Goal: Browse casually: Explore the website without a specific task or goal

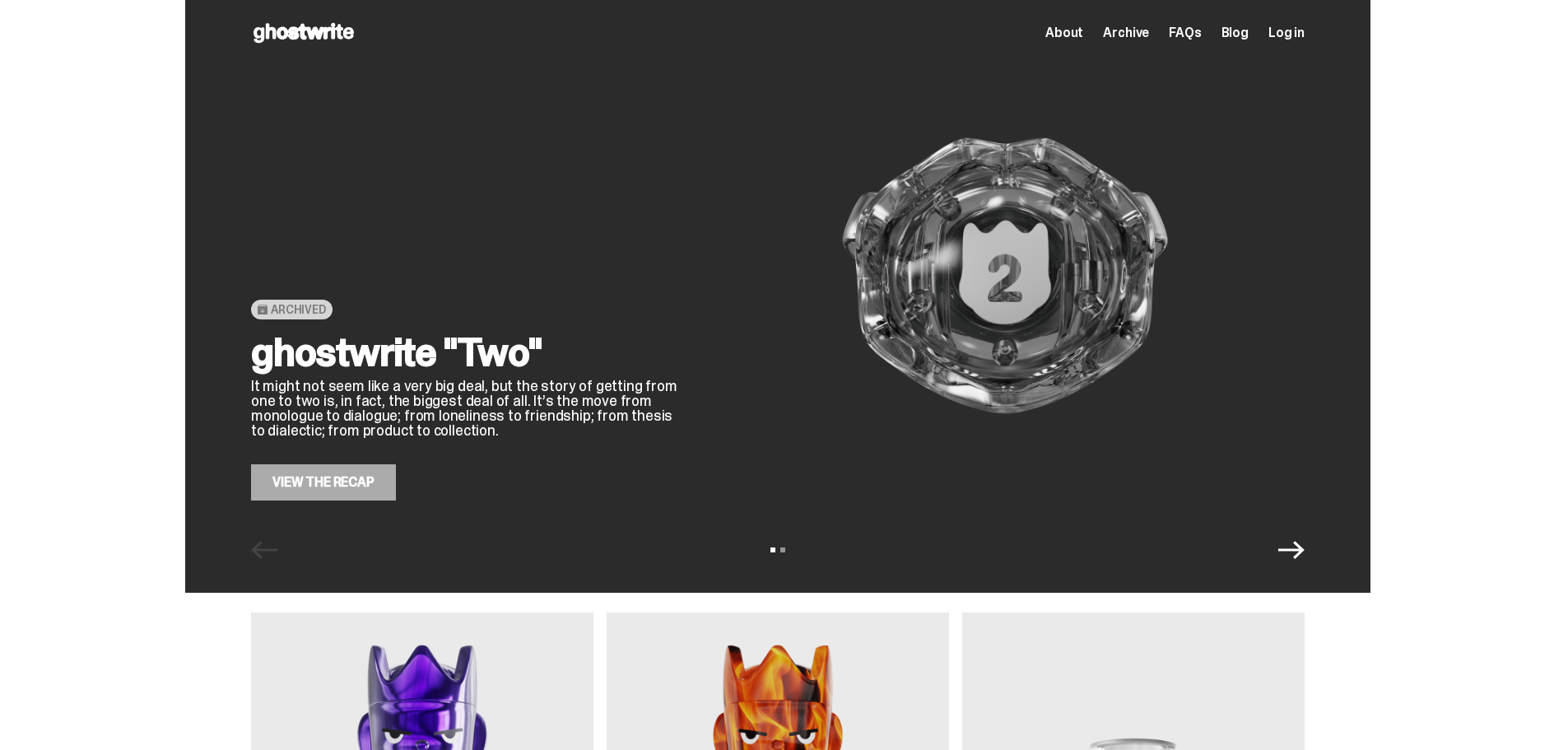
drag, startPoint x: 0, startPoint y: 0, endPoint x: 1419, endPoint y: 153, distance: 1427.2
click at [1419, 152] on div "Archived ghostwrite "Two" It might not seem like a very big deal, but the story…" at bounding box center [778, 296] width 1555 height 593
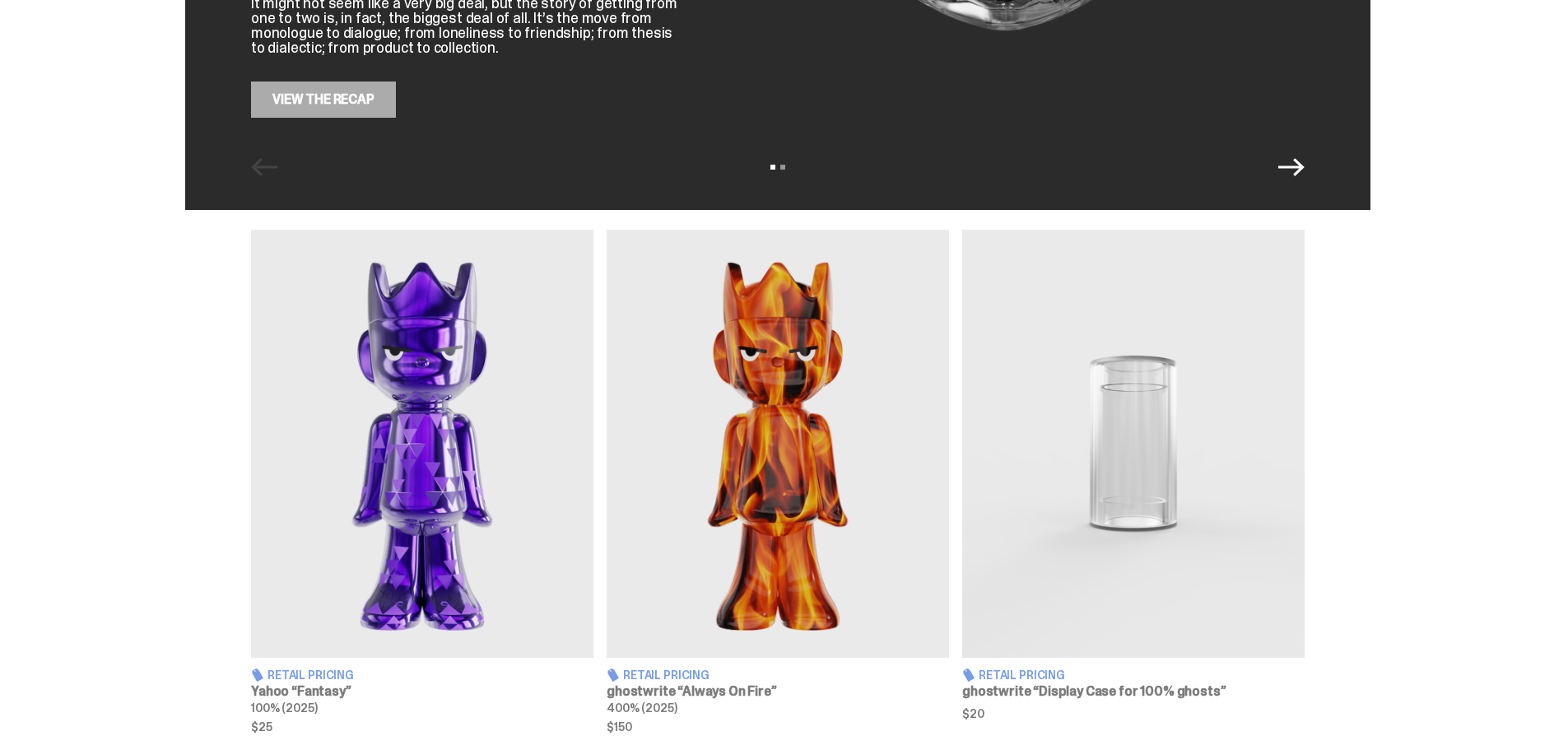
scroll to position [411, 0]
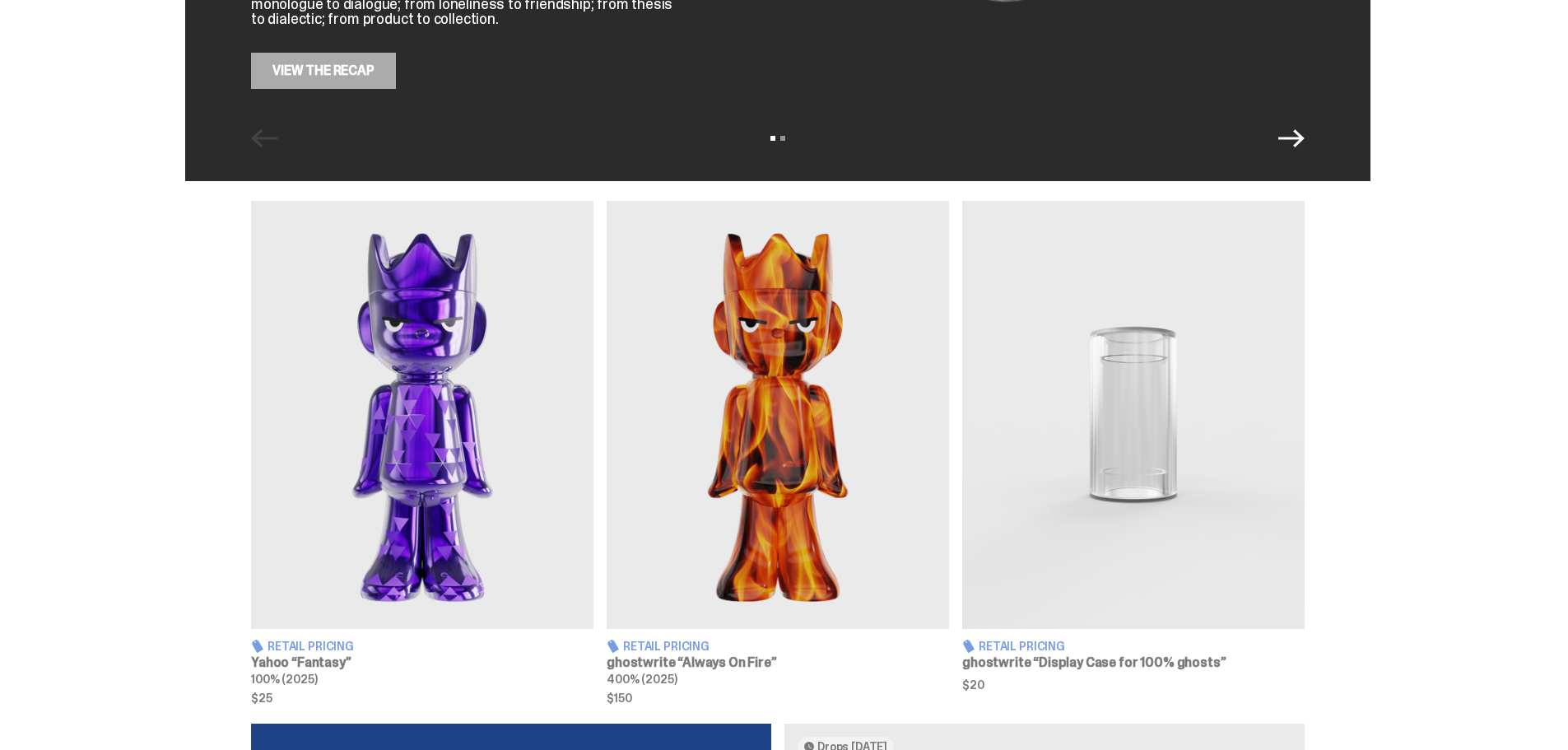
click at [445, 464] on img at bounding box center [422, 415] width 342 height 429
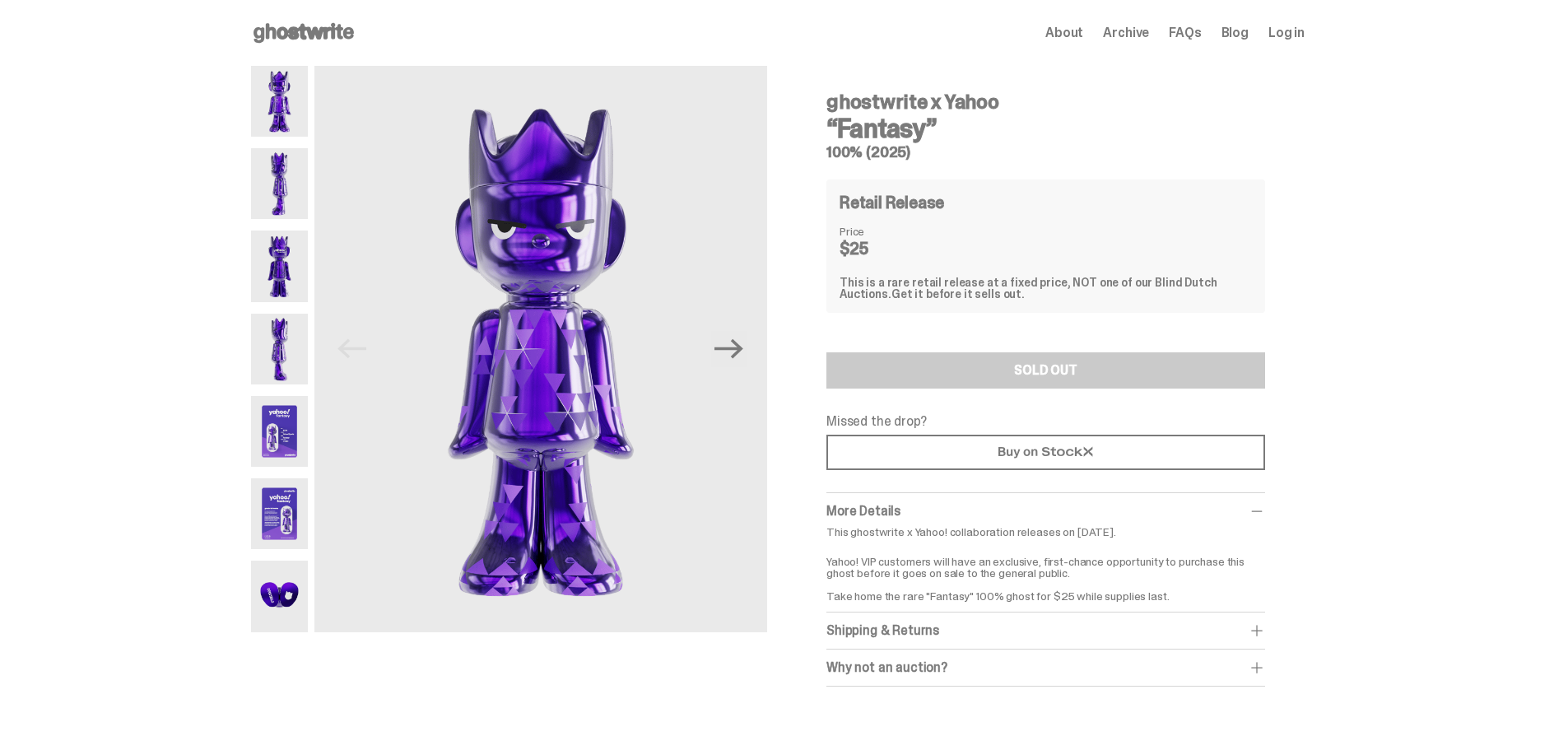
click at [287, 423] on img at bounding box center [279, 431] width 57 height 71
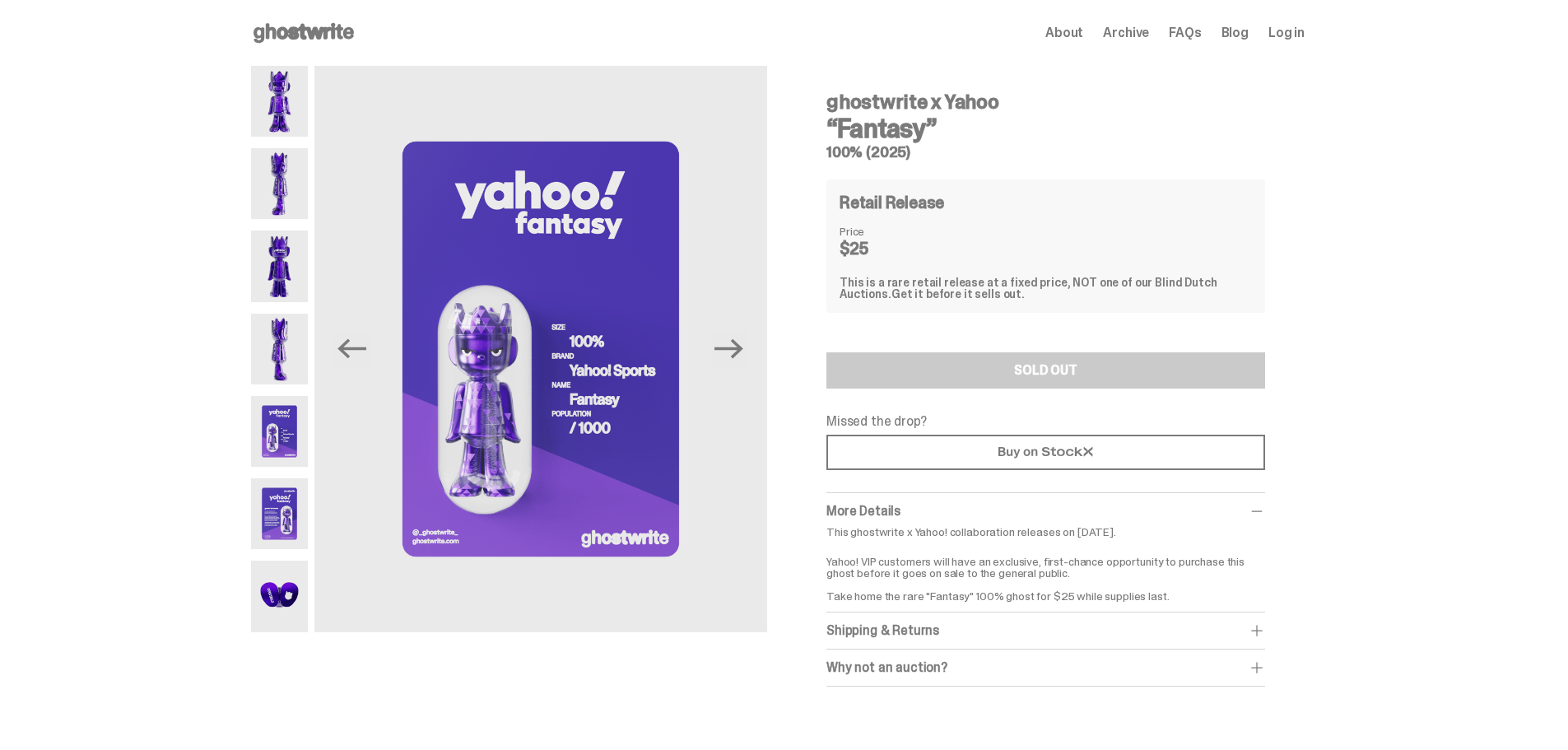
click at [340, 37] on use at bounding box center [303, 33] width 101 height 20
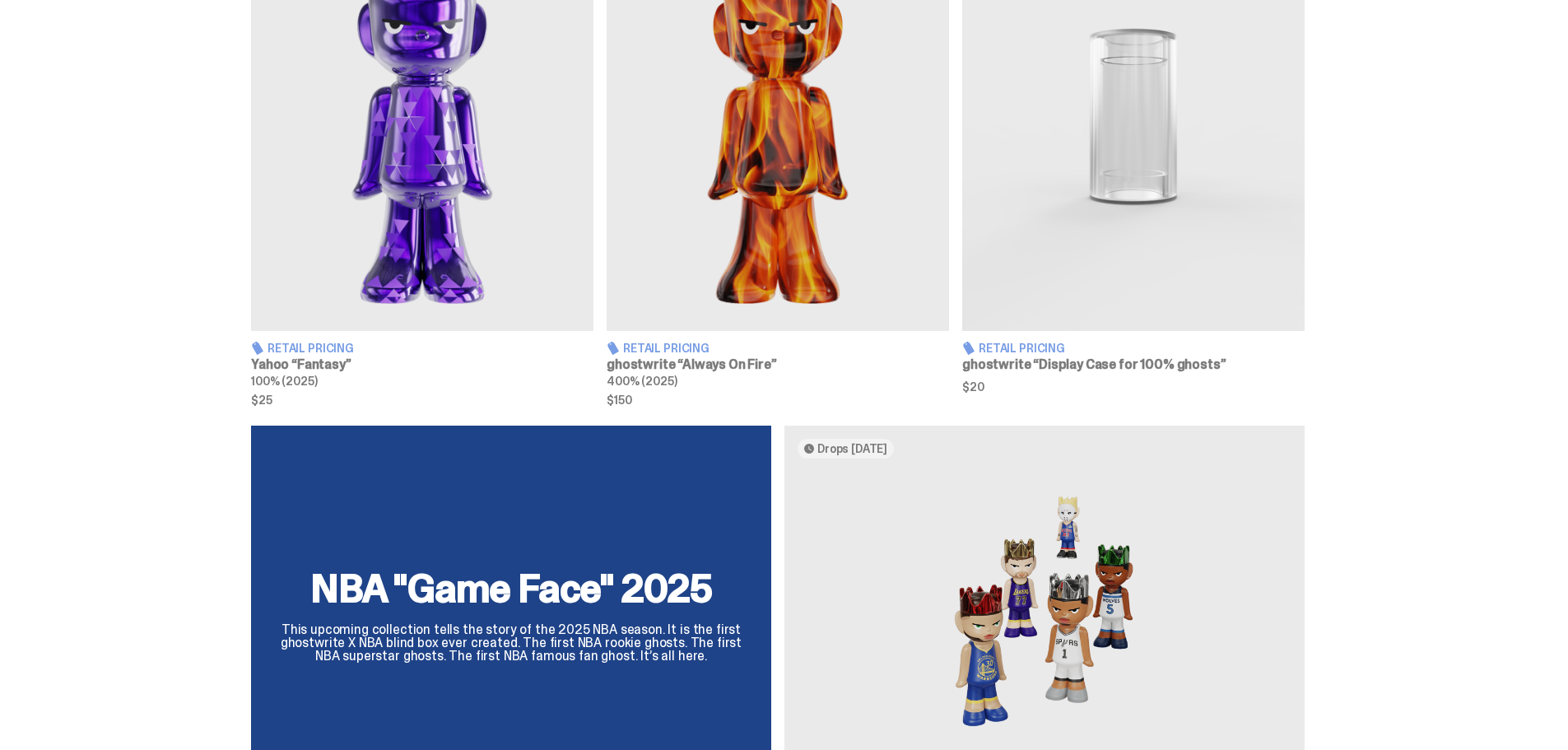
scroll to position [988, 0]
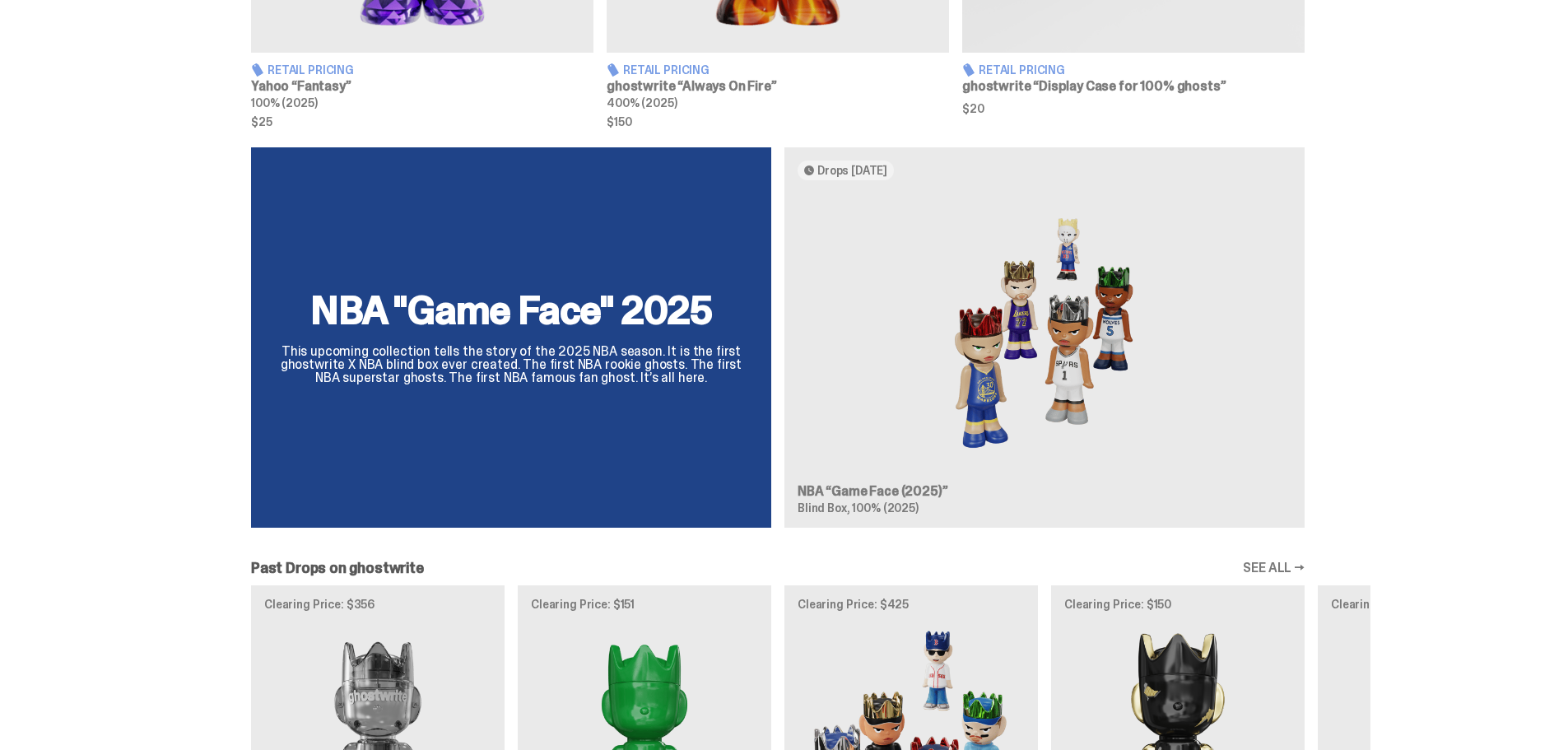
click at [894, 403] on div "NBA "Game Face" 2025 This upcoming collection tells the story of the 2025 NBA s…" at bounding box center [778, 344] width 1185 height 394
click at [979, 359] on div "NBA "Game Face" 2025 This upcoming collection tells the story of the 2025 NBA s…" at bounding box center [778, 344] width 1185 height 394
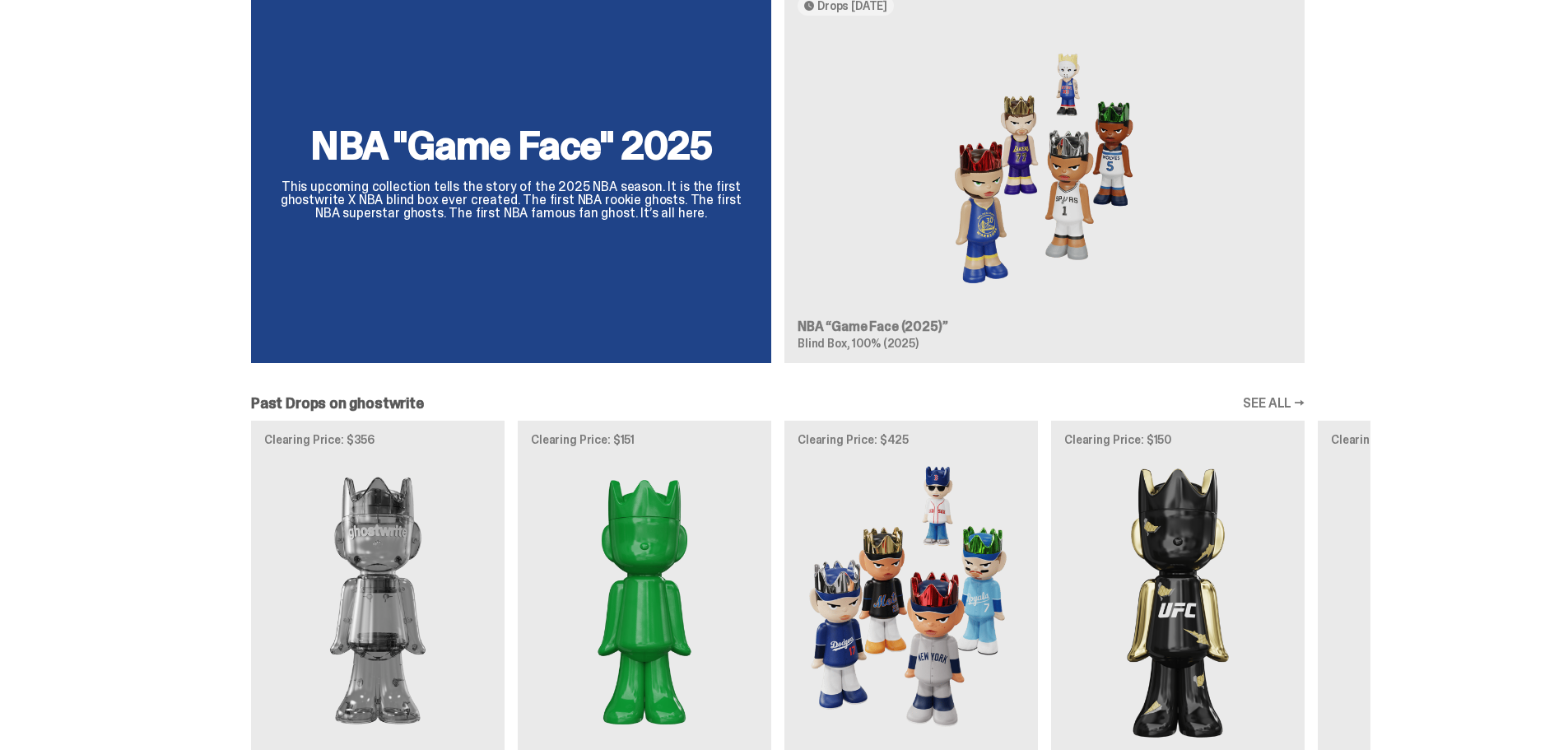
click at [524, 154] on div "NBA "Game Face" 2025 This upcoming collection tells the story of the 2025 NBA s…" at bounding box center [778, 180] width 1185 height 394
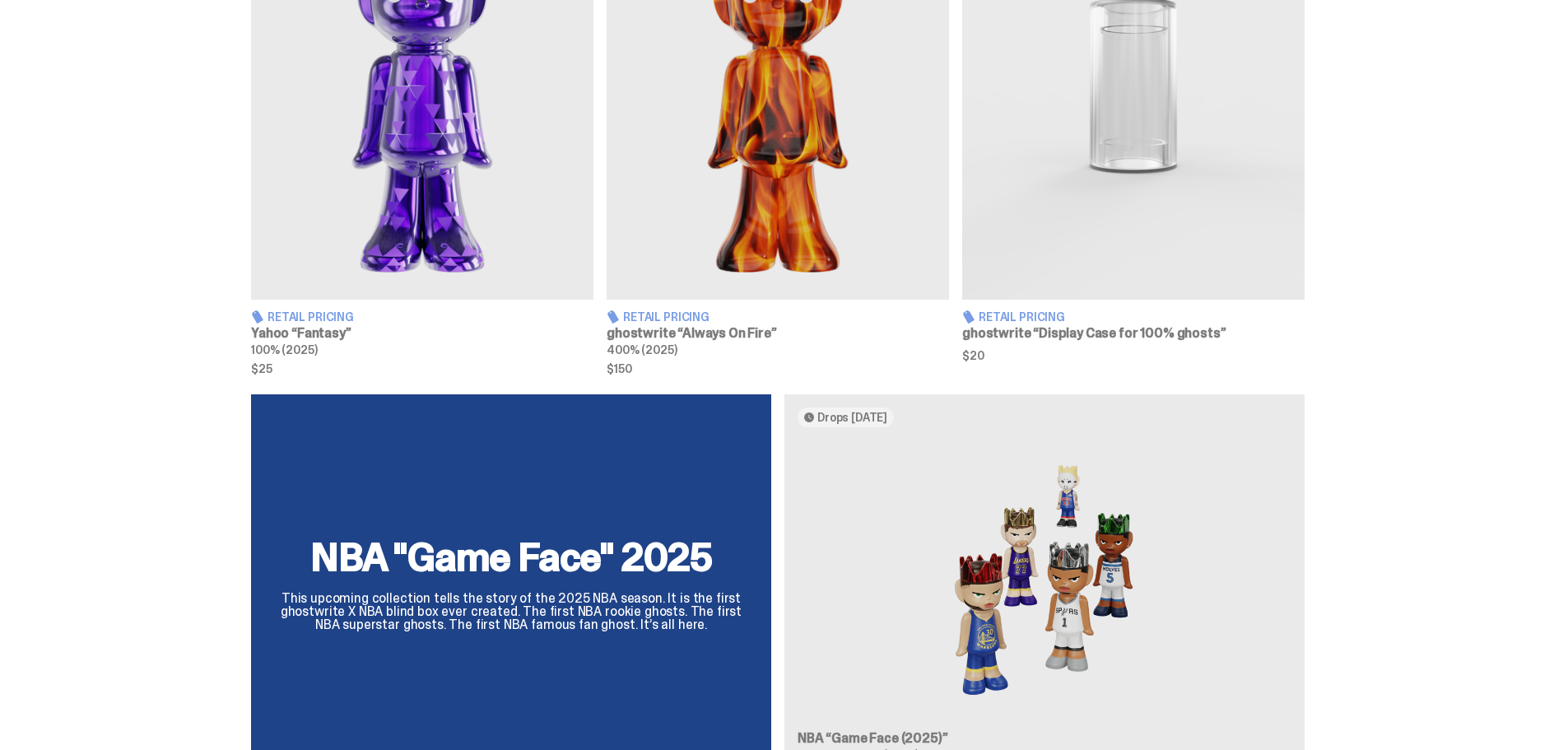
scroll to position [330, 0]
